Goal: Information Seeking & Learning: Learn about a topic

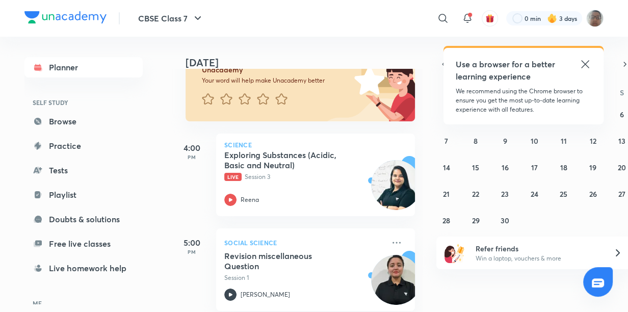
scroll to position [92, 0]
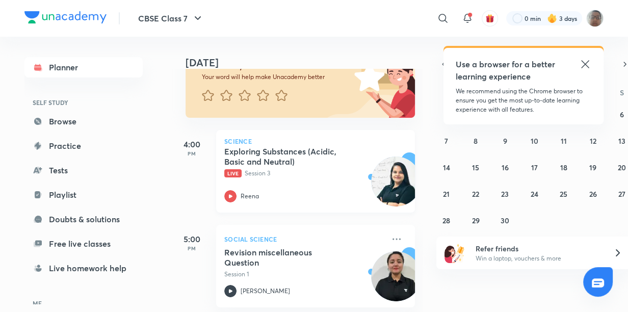
click at [371, 186] on img at bounding box center [396, 181] width 50 height 50
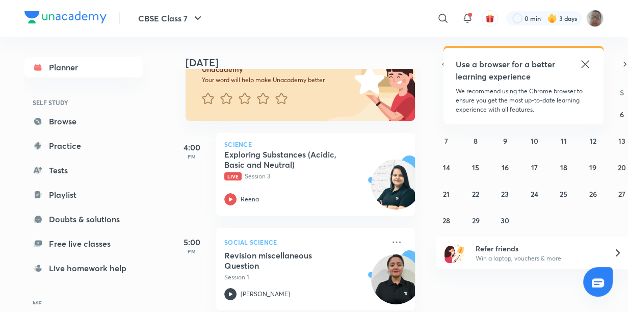
scroll to position [96, 0]
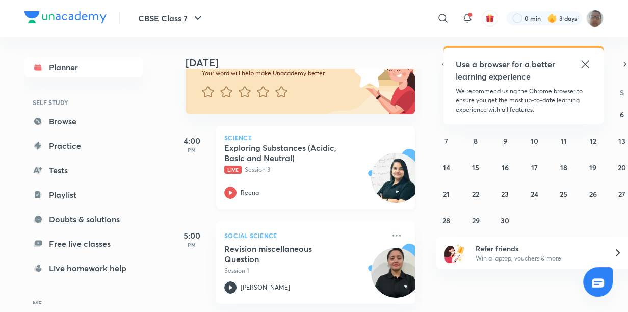
click at [285, 149] on h5 "Exploring Substances (Acidic, Basic and Neutral)" at bounding box center [287, 153] width 127 height 20
click at [526, 311] on html "CBSE Class 7 ​ Use a browser for a better learning experience We recommend usin…" at bounding box center [314, 156] width 628 height 312
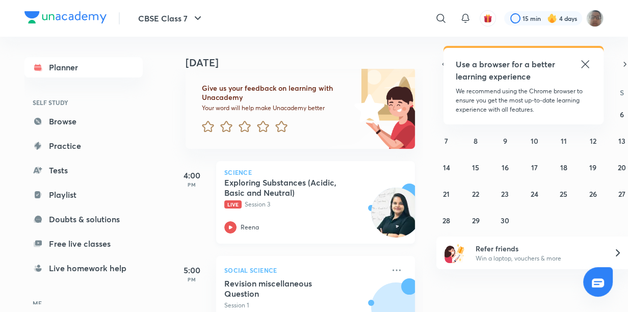
scroll to position [96, 0]
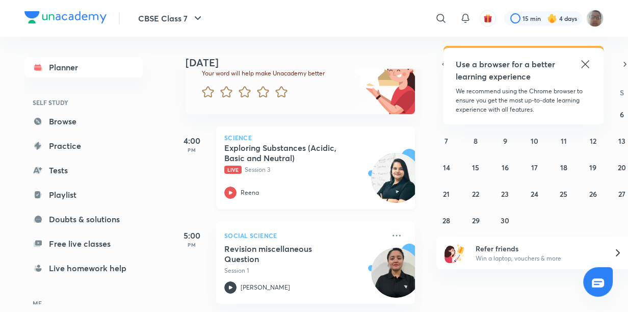
click at [286, 183] on div "Exploring Substances (Acidic, Basic and Neutral) Live Session 3 Reena" at bounding box center [304, 171] width 160 height 56
drag, startPoint x: 181, startPoint y: 179, endPoint x: 278, endPoint y: 194, distance: 97.9
click at [278, 194] on div "Reena" at bounding box center [304, 192] width 160 height 12
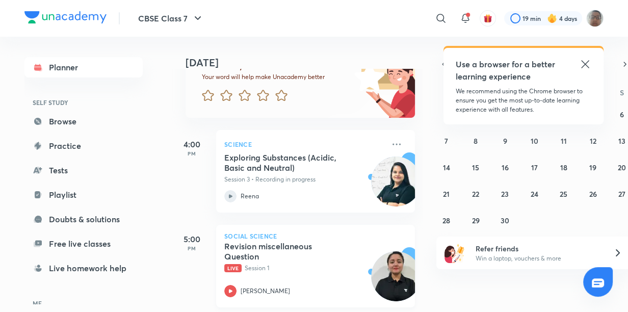
scroll to position [96, 0]
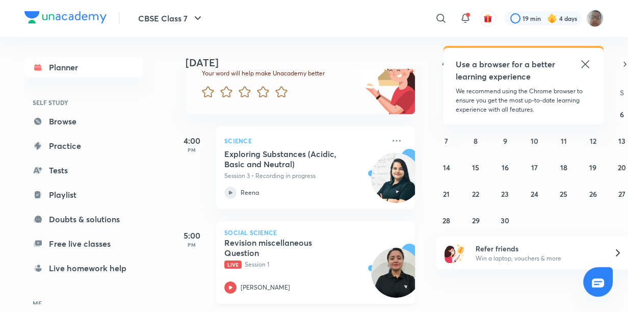
click at [232, 254] on h5 "Revision miscellaneous Question" at bounding box center [287, 247] width 127 height 20
click at [252, 233] on p "Social Science" at bounding box center [315, 232] width 182 height 6
drag, startPoint x: 327, startPoint y: 316, endPoint x: 561, endPoint y: 201, distance: 261.1
click at [561, 201] on html "CBSE Class 7 ​ Use a browser for a better learning experience We recommend usin…" at bounding box center [314, 156] width 628 height 312
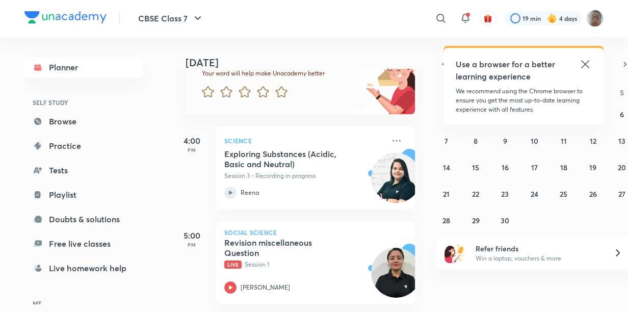
drag, startPoint x: 351, startPoint y: 318, endPoint x: 429, endPoint y: 275, distance: 89.2
click at [429, 275] on html "CBSE Class 7 ​ Use a browser for a better learning experience We recommend usin…" at bounding box center [314, 156] width 628 height 312
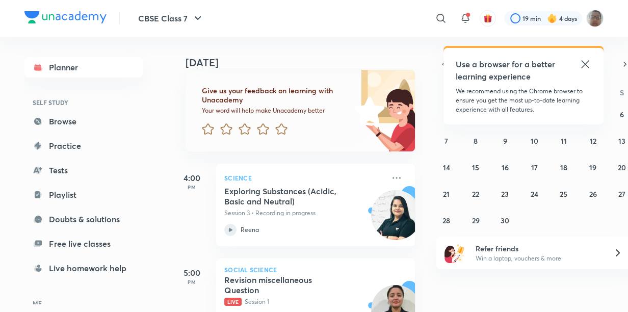
drag, startPoint x: 339, startPoint y: 316, endPoint x: 342, endPoint y: 311, distance: 6.6
click at [342, 311] on html "CBSE Class 7 ​ Use a browser for a better learning experience We recommend usin…" at bounding box center [314, 156] width 628 height 312
click at [493, 311] on html "CBSE Class 7 ​ Use a browser for a better learning experience We recommend usin…" at bounding box center [314, 156] width 628 height 312
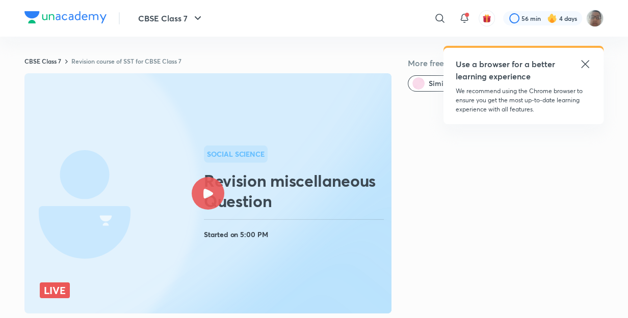
drag, startPoint x: 591, startPoint y: 61, endPoint x: 591, endPoint y: 53, distance: 7.6
click at [592, 58] on div "Use a browser for a better learning experience We recommend using the Chrome br…" at bounding box center [523, 86] width 160 height 76
click at [580, 66] on icon at bounding box center [585, 64] width 12 height 12
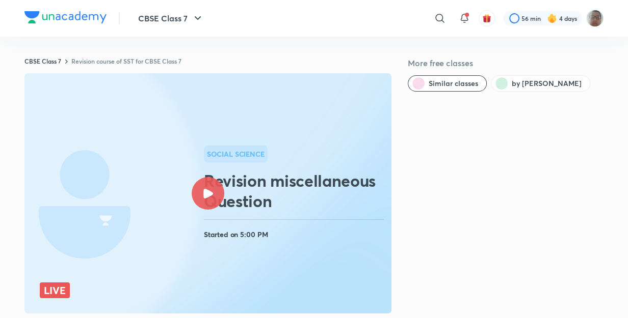
drag, startPoint x: 585, startPoint y: 121, endPoint x: 582, endPoint y: 126, distance: 5.5
drag, startPoint x: 104, startPoint y: 41, endPoint x: 93, endPoint y: 46, distance: 11.8
click at [99, 43] on div "CBSE Class 7 Revision course of SST for CBSE Class 7 More free classes Similar …" at bounding box center [313, 317] width 579 height 561
drag, startPoint x: 93, startPoint y: 46, endPoint x: 27, endPoint y: 56, distance: 66.9
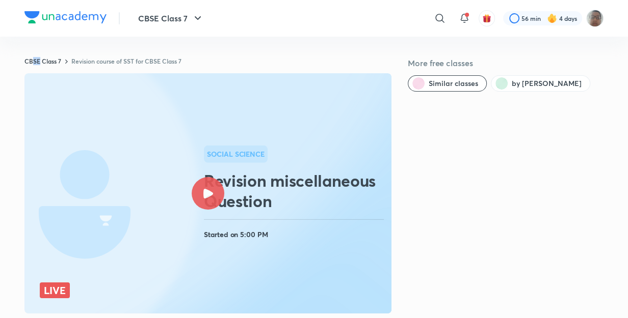
click at [28, 56] on div "CBSE Class 7 Revision course of SST for CBSE Class 7 More free classes Similar …" at bounding box center [313, 317] width 579 height 561
click at [26, 56] on div "CBSE Class 7 Revision course of SST for CBSE Class 7 More free classes Similar …" at bounding box center [313, 317] width 579 height 561
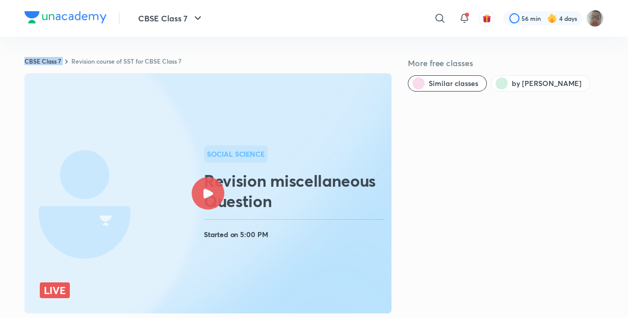
click at [25, 56] on div "CBSE Class 7 Revision course of SST for CBSE Class 7 More free classes Similar …" at bounding box center [313, 317] width 579 height 561
click at [73, 158] on g at bounding box center [239, 220] width 787 height 501
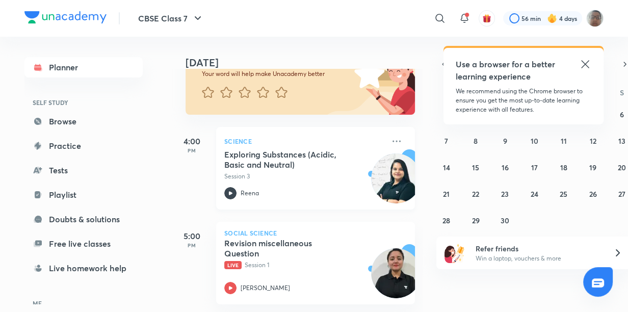
scroll to position [96, 0]
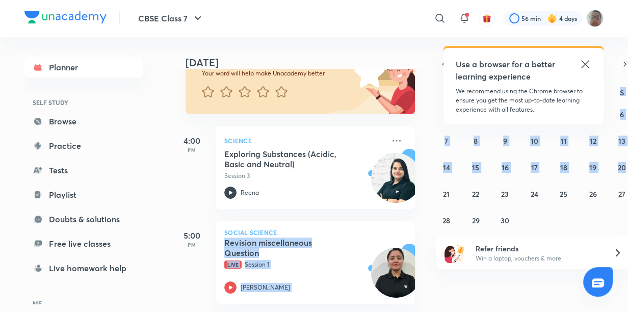
drag, startPoint x: 385, startPoint y: 238, endPoint x: 437, endPoint y: 200, distance: 64.5
click at [437, 200] on div "[DATE] [DATE] Good evening, [PERSON_NAME] You have 2 events [DATE] Give us your…" at bounding box center [387, 174] width 432 height 275
drag, startPoint x: 437, startPoint y: 200, endPoint x: 474, endPoint y: 137, distance: 72.6
click at [474, 137] on abbr "8" at bounding box center [475, 141] width 4 height 10
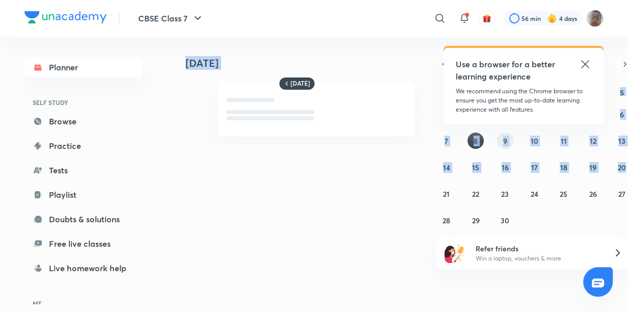
click at [509, 135] on button "9" at bounding box center [505, 140] width 16 height 16
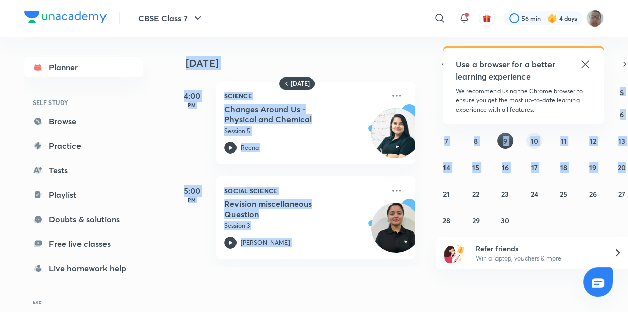
click at [539, 133] on div "31 1 2 3 4 5 6 7 8 9 10 11 12 13 14 15 16 17 18 19 20 21 22 23 24 25 26 27 28 2…" at bounding box center [534, 167] width 196 height 122
click at [536, 140] on abbr "10" at bounding box center [534, 141] width 8 height 10
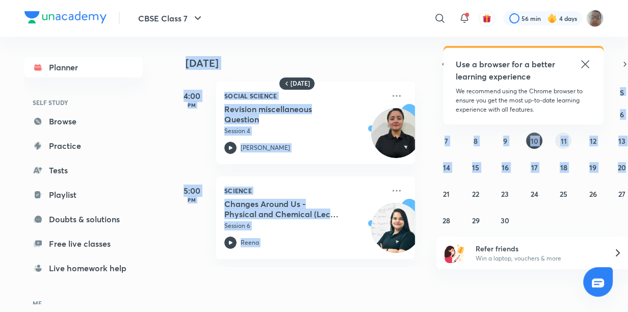
click at [556, 135] on button "11" at bounding box center [563, 140] width 16 height 16
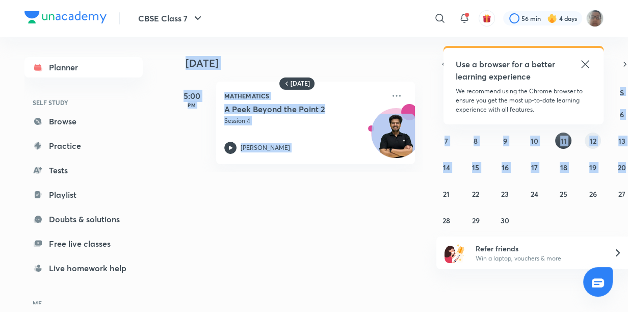
click at [587, 143] on button "12" at bounding box center [592, 140] width 16 height 16
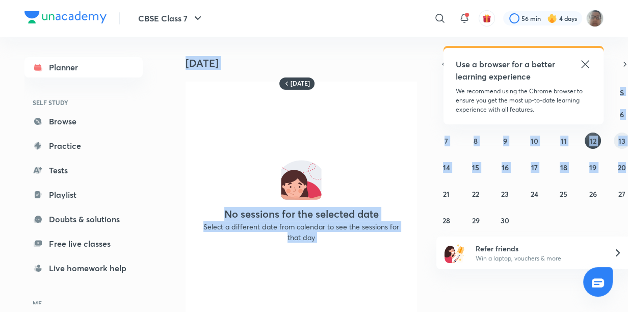
click at [618, 143] on abbr "13" at bounding box center [621, 141] width 7 height 10
click at [449, 161] on button "14" at bounding box center [446, 167] width 16 height 16
click at [479, 168] on button "15" at bounding box center [475, 167] width 16 height 16
click at [496, 167] on div "31 1 2 3 4 5 6 7 8 9 10 11 12 13 14 15 16 17 18 19 20 21 22 23 24 25 26 27 28 2…" at bounding box center [534, 167] width 196 height 122
click at [537, 165] on button "17" at bounding box center [534, 167] width 16 height 16
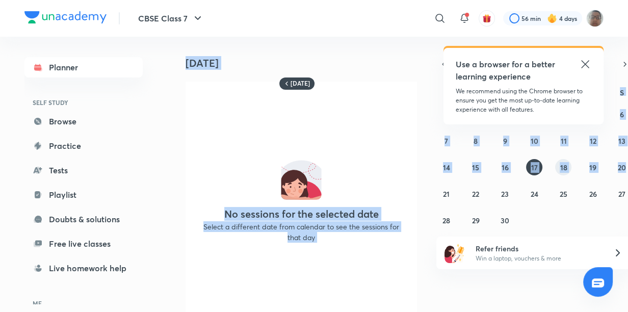
click at [570, 170] on div "31 1 2 3 4 5 6 7 8 9 10 11 12 13 14 15 16 17 18 19 20 21 22 23 24 25 26 27 28 2…" at bounding box center [534, 167] width 196 height 122
click at [573, 169] on div "31 1 2 3 4 5 6 7 8 9 10 11 12 13 14 15 16 17 18 19 20 21 22 23 24 25 26 27 28 2…" at bounding box center [534, 167] width 196 height 122
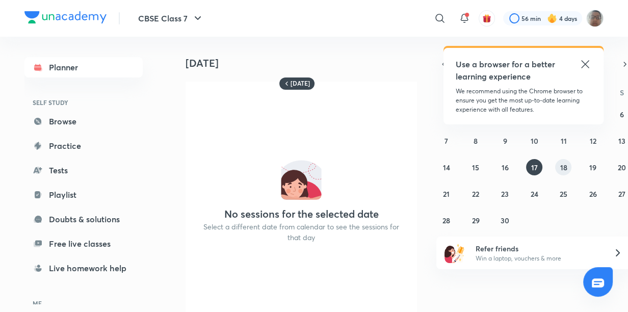
click at [561, 164] on abbr "18" at bounding box center [562, 167] width 7 height 10
click at [606, 163] on div "31 1 2 3 4 5 6 7 8 9 10 11 12 13 14 15 16 17 18 19 20 21 22 23 24 25 26 27 28 2…" at bounding box center [534, 167] width 196 height 122
click at [594, 164] on abbr "19" at bounding box center [592, 167] width 7 height 10
click at [616, 167] on button "20" at bounding box center [621, 167] width 16 height 16
click at [447, 194] on abbr "21" at bounding box center [446, 194] width 7 height 10
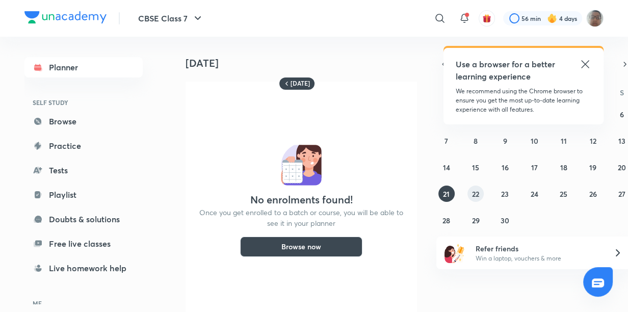
click at [479, 194] on button "22" at bounding box center [475, 193] width 16 height 16
drag, startPoint x: 499, startPoint y: 194, endPoint x: 508, endPoint y: 197, distance: 9.7
click at [505, 197] on button "23" at bounding box center [505, 193] width 16 height 16
click at [537, 198] on button "24" at bounding box center [534, 193] width 16 height 16
click at [564, 194] on abbr "25" at bounding box center [563, 194] width 8 height 10
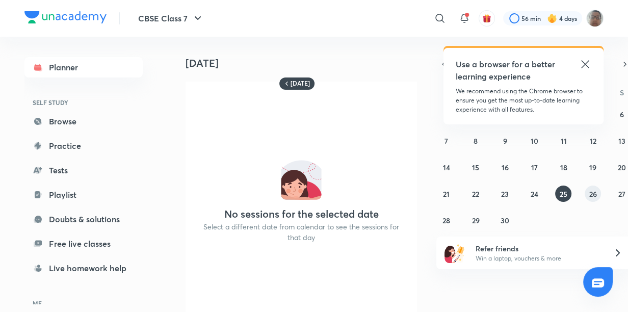
click at [596, 195] on button "26" at bounding box center [592, 193] width 16 height 16
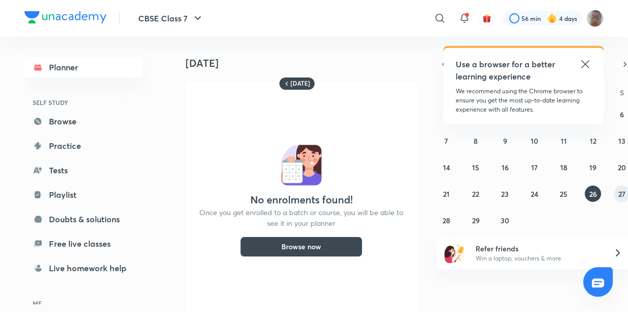
click at [618, 194] on abbr "27" at bounding box center [621, 194] width 7 height 10
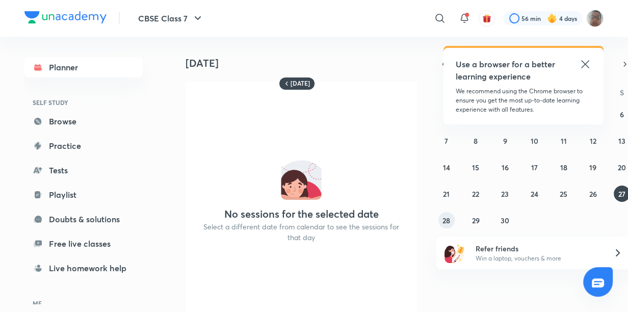
drag, startPoint x: 439, startPoint y: 227, endPoint x: 446, endPoint y: 224, distance: 7.6
click at [440, 227] on div "31 1 2 3 4 5 6 7 8 9 10 11 12 13 14 15 16 17 18 19 20 21 22 23 24 25 26 27 28 2…" at bounding box center [534, 167] width 196 height 122
click at [455, 220] on div "31 1 2 3 4 5 6 7 8 9 10 11 12 13 14 15 16 17 18 19 20 21 22 23 24 25 26 27 28 2…" at bounding box center [534, 167] width 196 height 122
click at [450, 221] on button "28" at bounding box center [446, 220] width 16 height 16
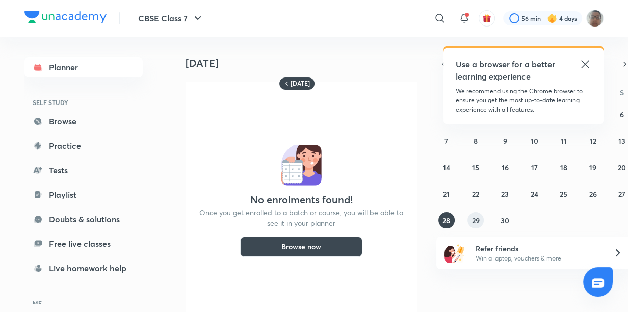
click at [468, 220] on button "29" at bounding box center [475, 220] width 16 height 16
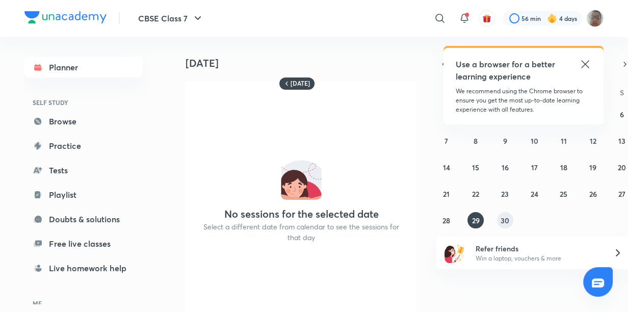
click at [501, 219] on abbr "30" at bounding box center [504, 220] width 9 height 10
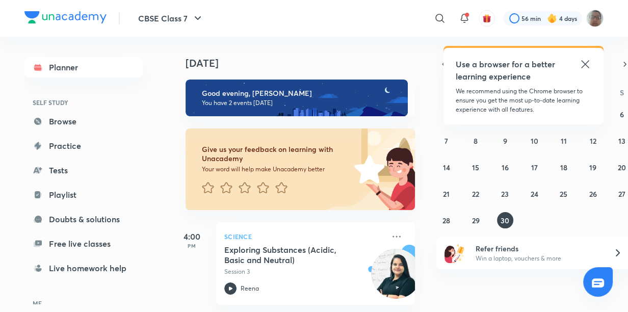
drag, startPoint x: 588, startPoint y: 67, endPoint x: 608, endPoint y: 29, distance: 43.3
click at [590, 63] on icon at bounding box center [585, 64] width 12 height 12
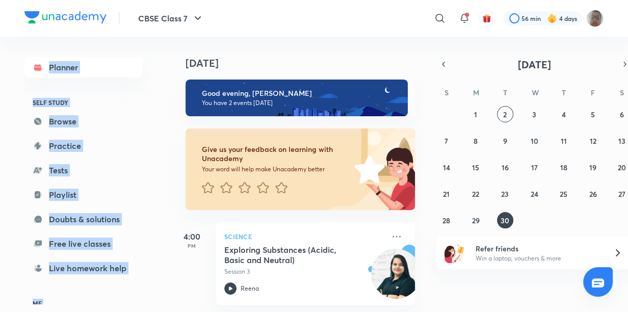
click at [621, 0] on div "CBSE Class 7 ​ 56 min 4 days Planner SELF STUDY Browse Practice Tests Playlist …" at bounding box center [314, 156] width 628 height 312
